Goal: Download file/media

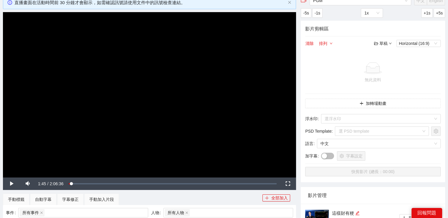
scroll to position [88, 0]
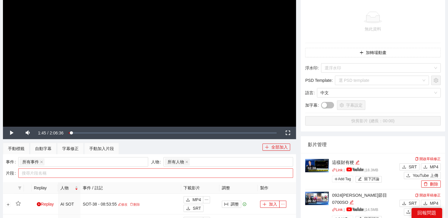
click at [119, 169] on div at bounding box center [153, 172] width 266 height 7
type input "*****"
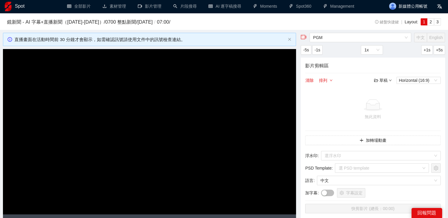
scroll to position [0, 0]
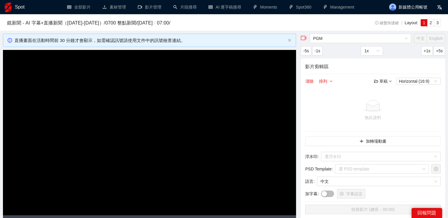
click at [17, 6] on h1 "Spot" at bounding box center [20, 7] width 10 height 14
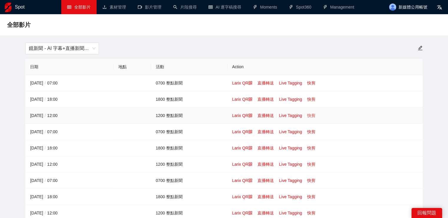
click at [312, 115] on link "快剪" at bounding box center [311, 115] width 8 height 5
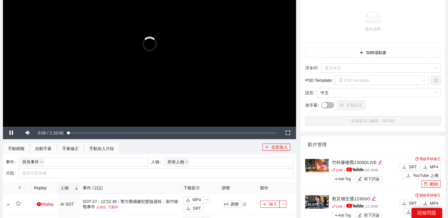
click at [224, 81] on video "Video Player" at bounding box center [149, 43] width 293 height 165
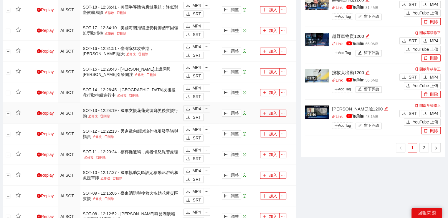
scroll to position [472, 0]
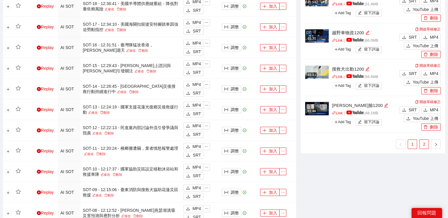
click at [425, 146] on link "2" at bounding box center [424, 143] width 9 height 9
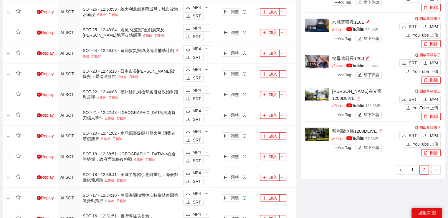
scroll to position [354, 0]
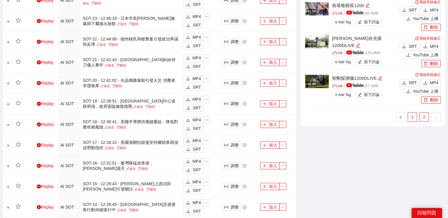
click at [415, 117] on link "1" at bounding box center [412, 116] width 9 height 9
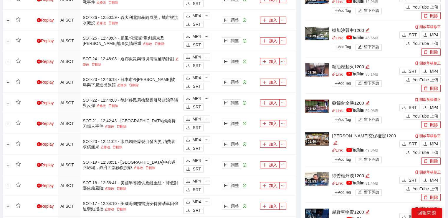
scroll to position [383, 0]
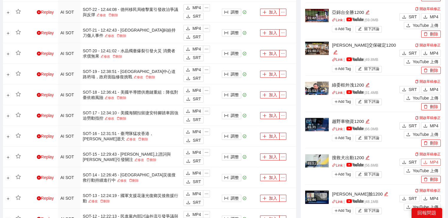
drag, startPoint x: 437, startPoint y: 161, endPoint x: 425, endPoint y: 149, distance: 17.1
click at [437, 161] on span "MP4" at bounding box center [434, 162] width 9 height 6
click at [432, 125] on span "MP4" at bounding box center [434, 125] width 9 height 6
